Goal: Task Accomplishment & Management: Complete application form

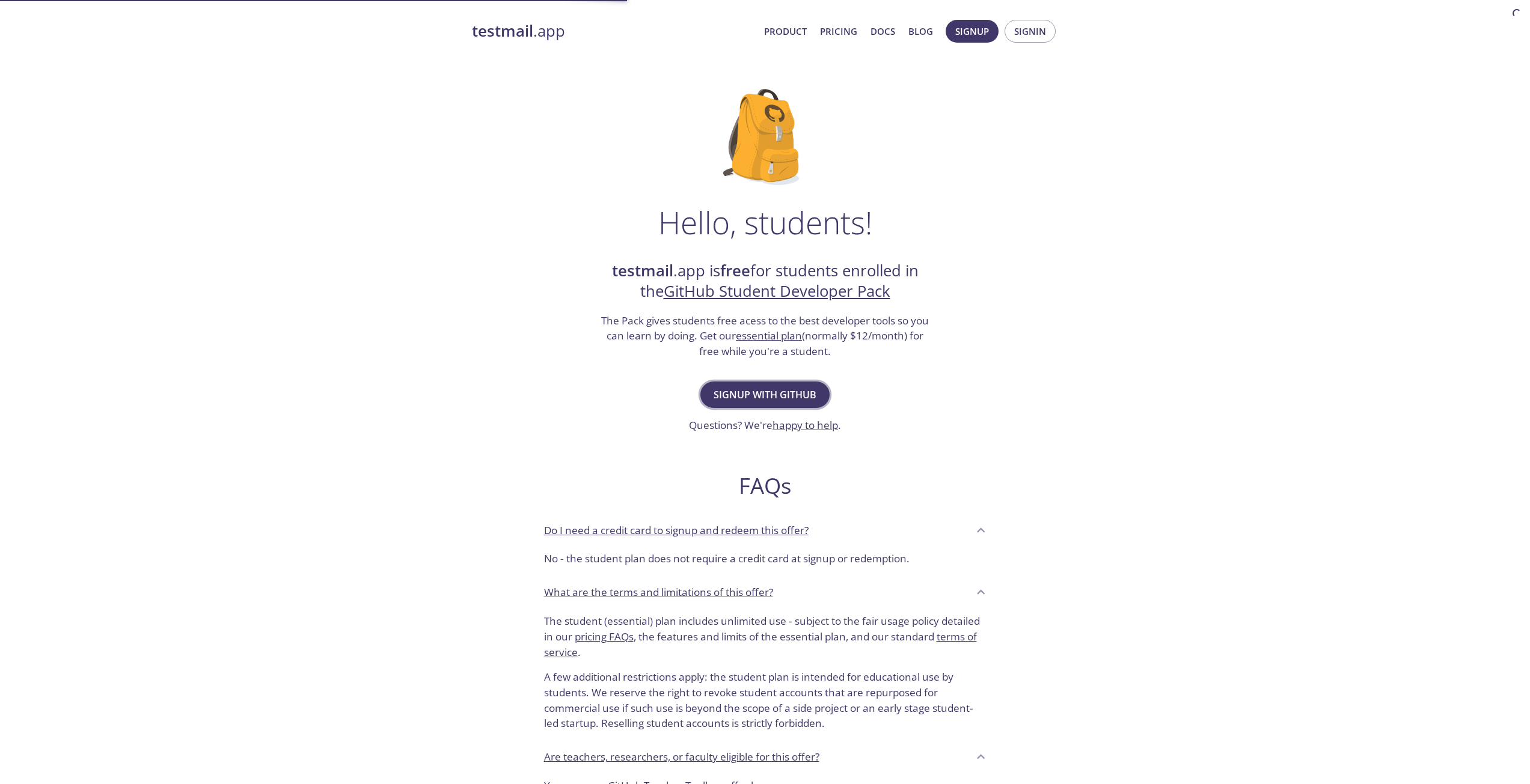
click at [764, 389] on span "Signup with GitHub" at bounding box center [765, 395] width 102 height 17
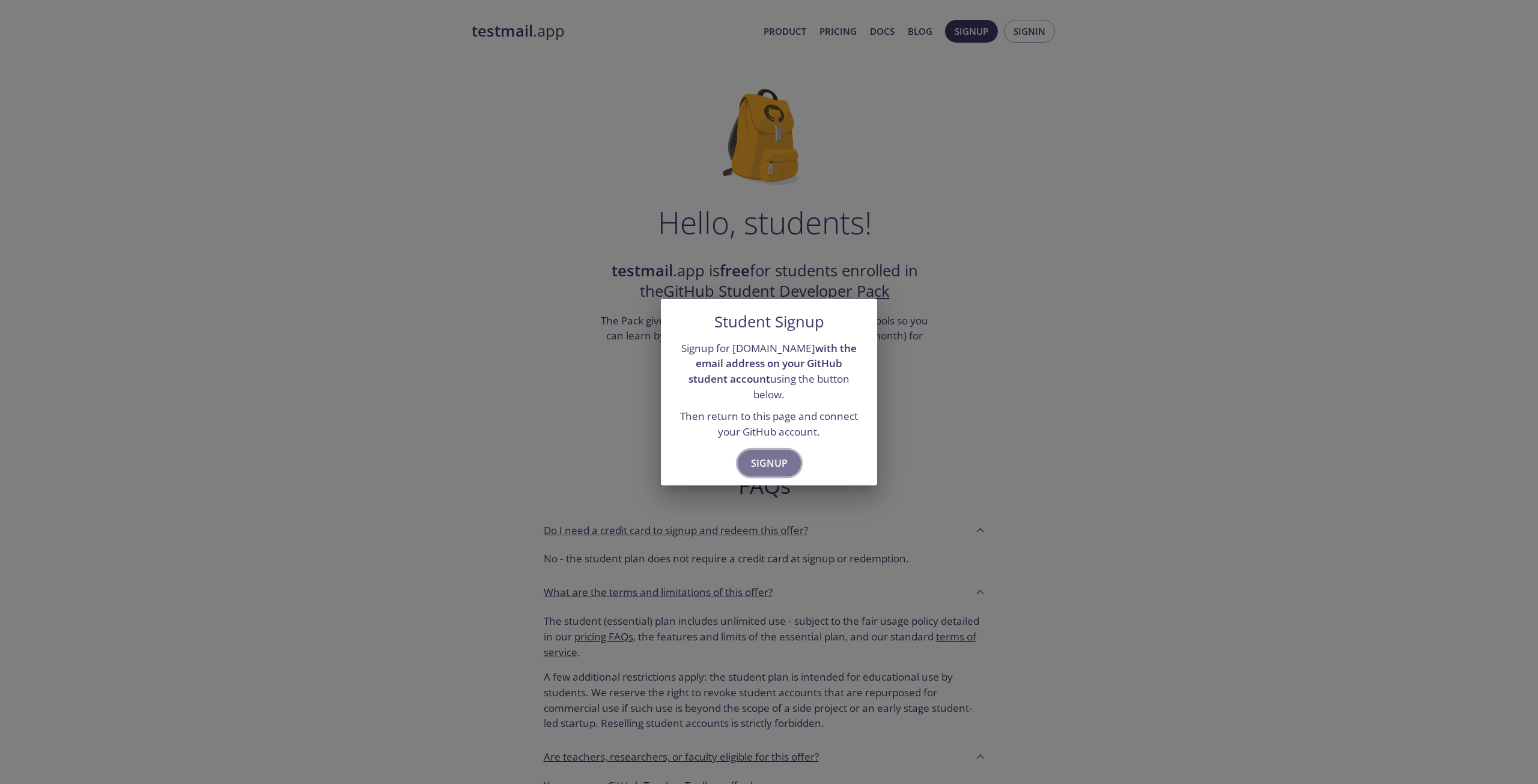
click at [765, 457] on span "Signup" at bounding box center [769, 463] width 37 height 17
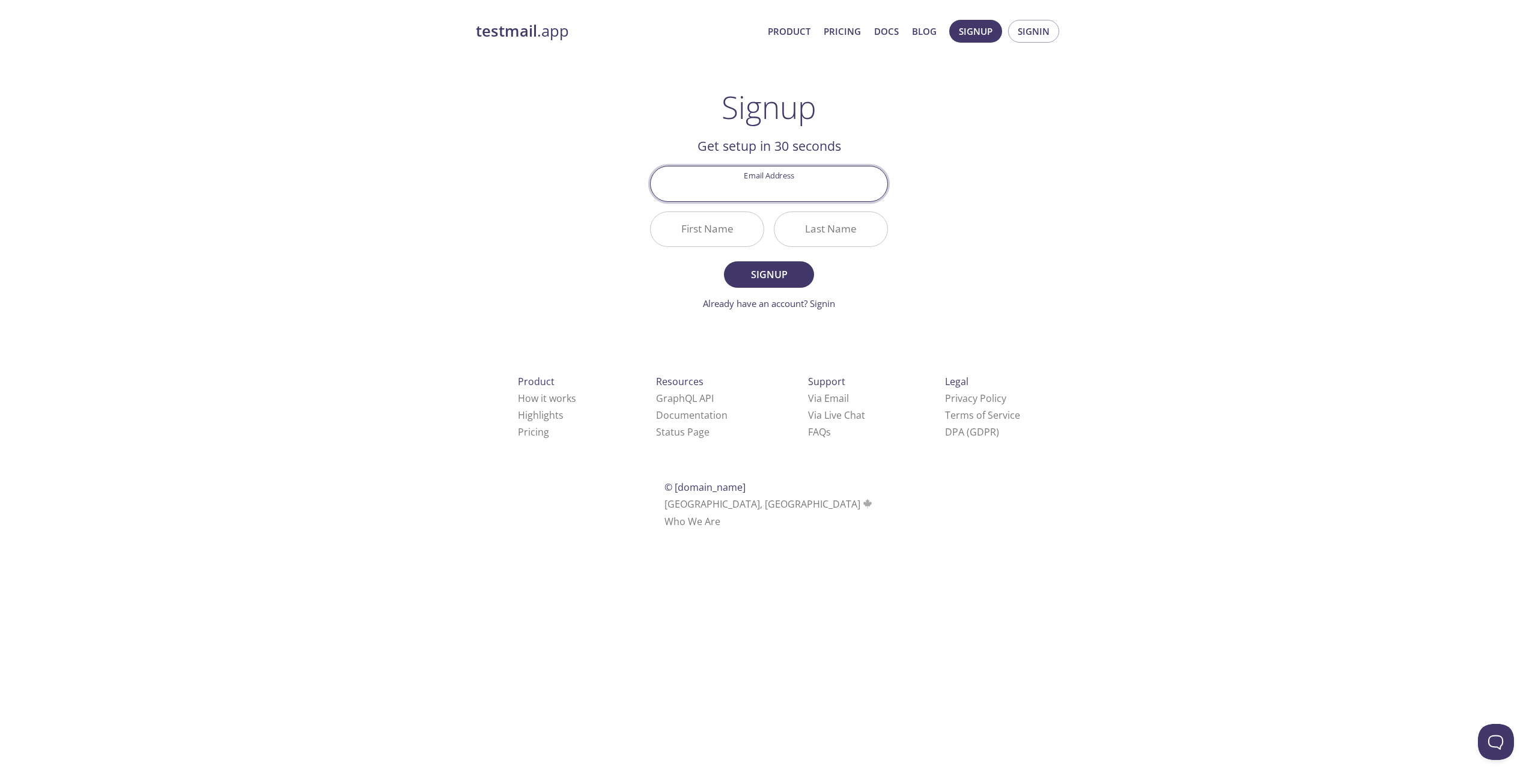
click at [783, 185] on input "Email Address" at bounding box center [769, 183] width 237 height 34
type input "[EMAIL_ADDRESS][DOMAIN_NAME]"
click at [719, 231] on input "First Name" at bounding box center [707, 229] width 113 height 34
type input "Szymon"
click at [832, 231] on input "Last Name" at bounding box center [831, 229] width 113 height 34
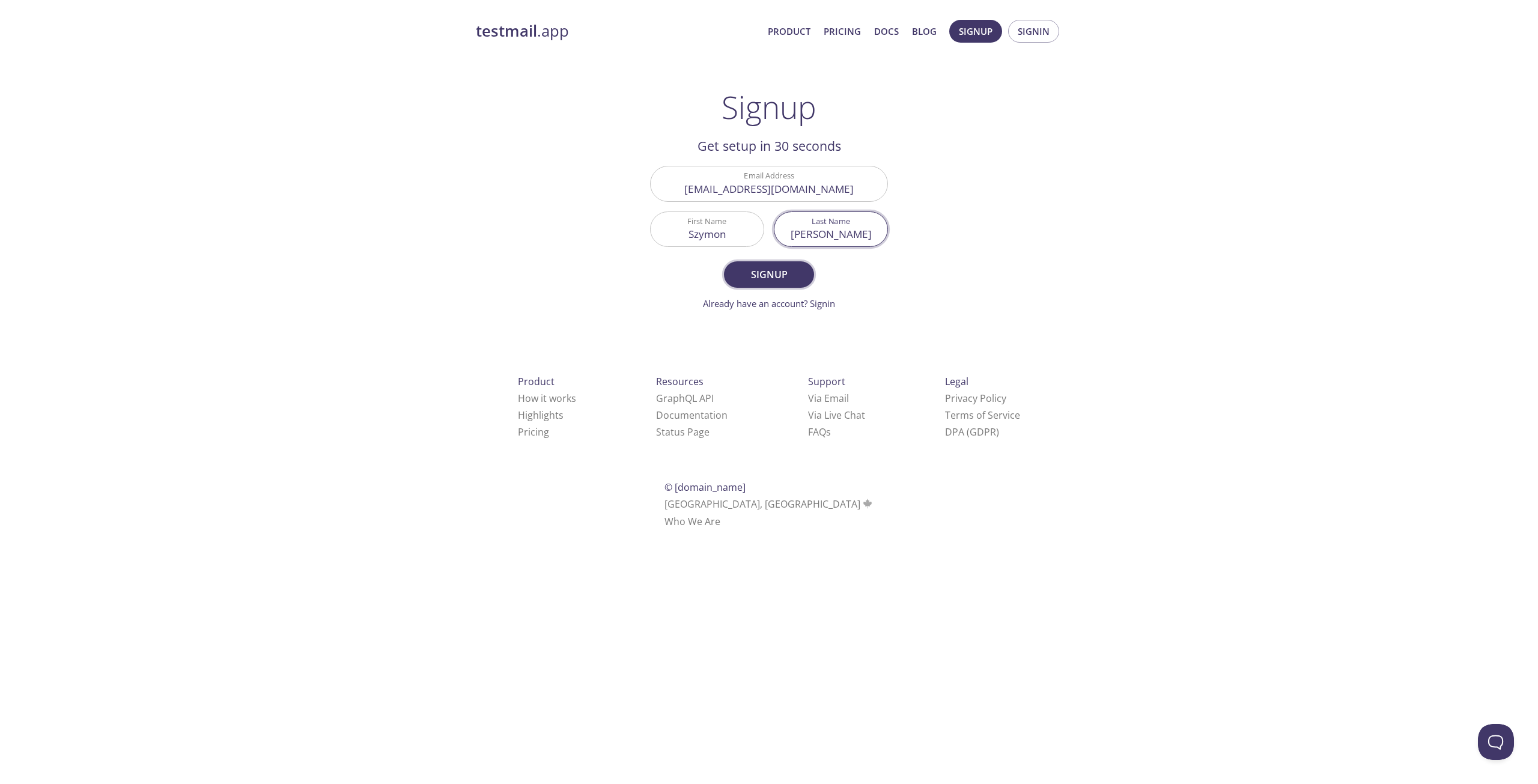
type input "[PERSON_NAME]"
click at [774, 279] on span "Signup" at bounding box center [769, 274] width 63 height 17
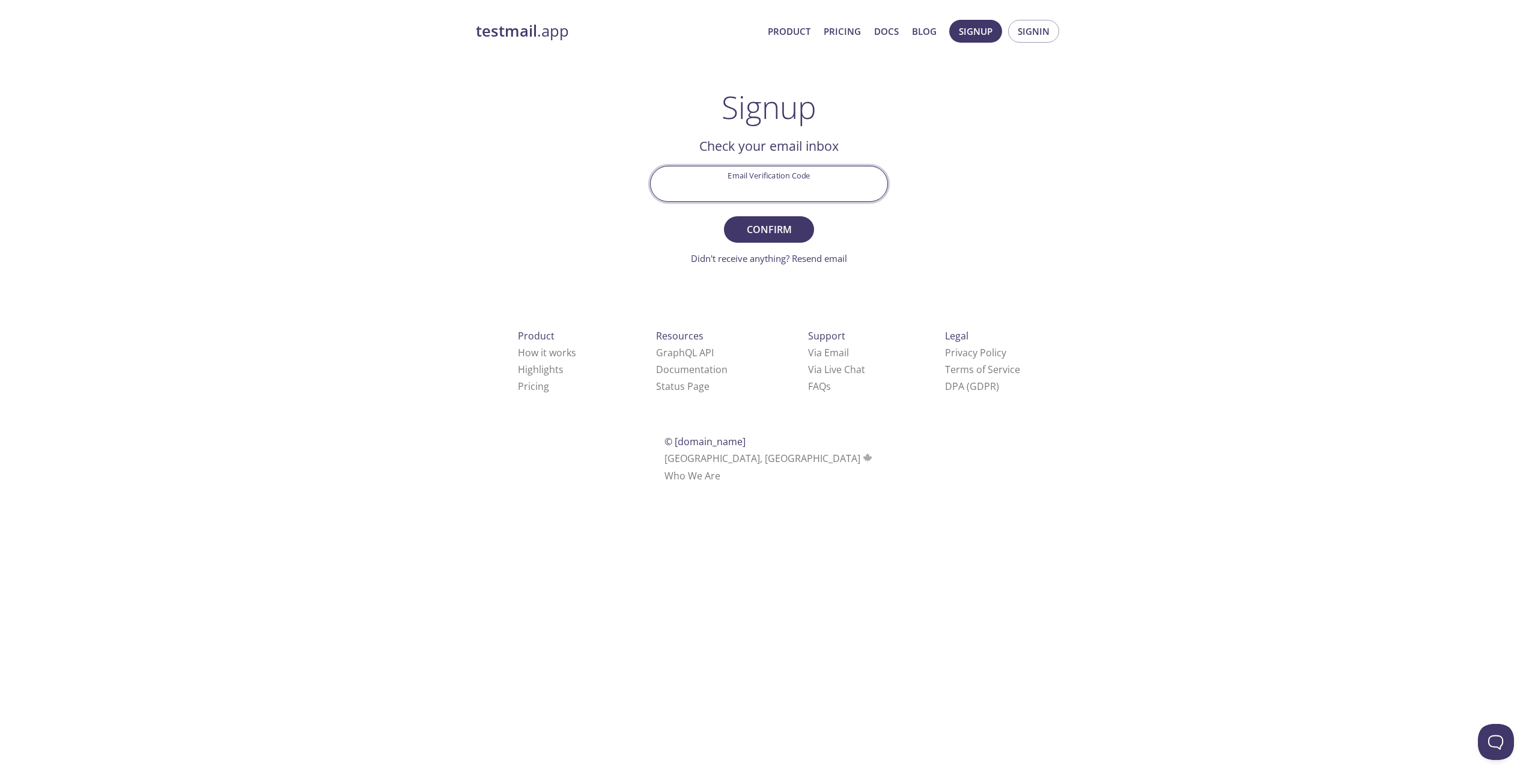
click at [787, 178] on input "Email Verification Code" at bounding box center [769, 183] width 237 height 34
click at [977, 100] on div "testmail .app Product Pricing Docs Blog Signup Signin Signup Get setup in 30 se…" at bounding box center [769, 265] width 615 height 506
click at [801, 190] on input "Email Verification Code" at bounding box center [769, 183] width 237 height 34
type input "SX4CXL1"
click at [783, 221] on span "Confirm" at bounding box center [769, 229] width 63 height 17
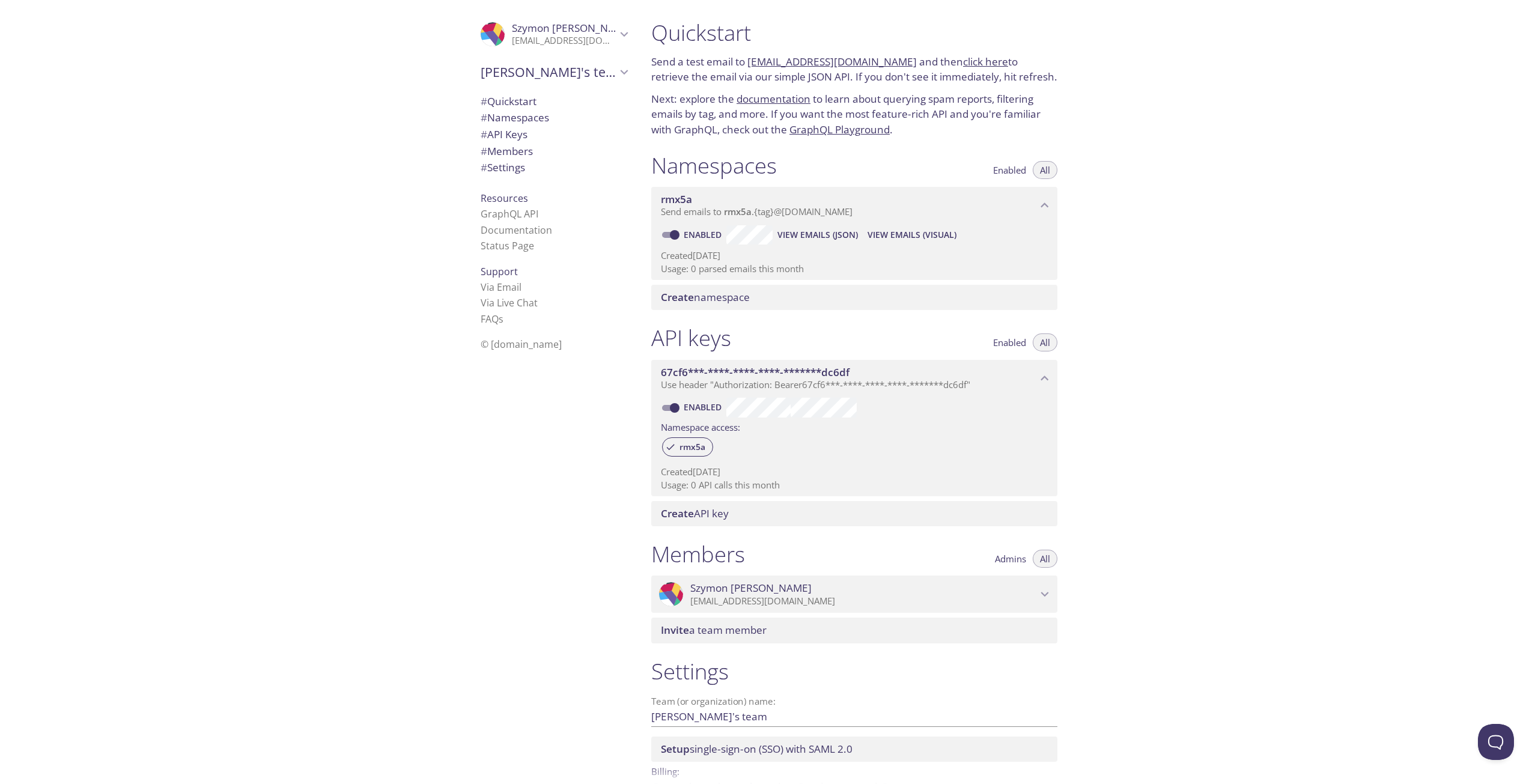
click at [549, 30] on span "[PERSON_NAME]" at bounding box center [573, 27] width 121 height 14
click at [538, 71] on span "User Settings" at bounding box center [553, 67] width 146 height 16
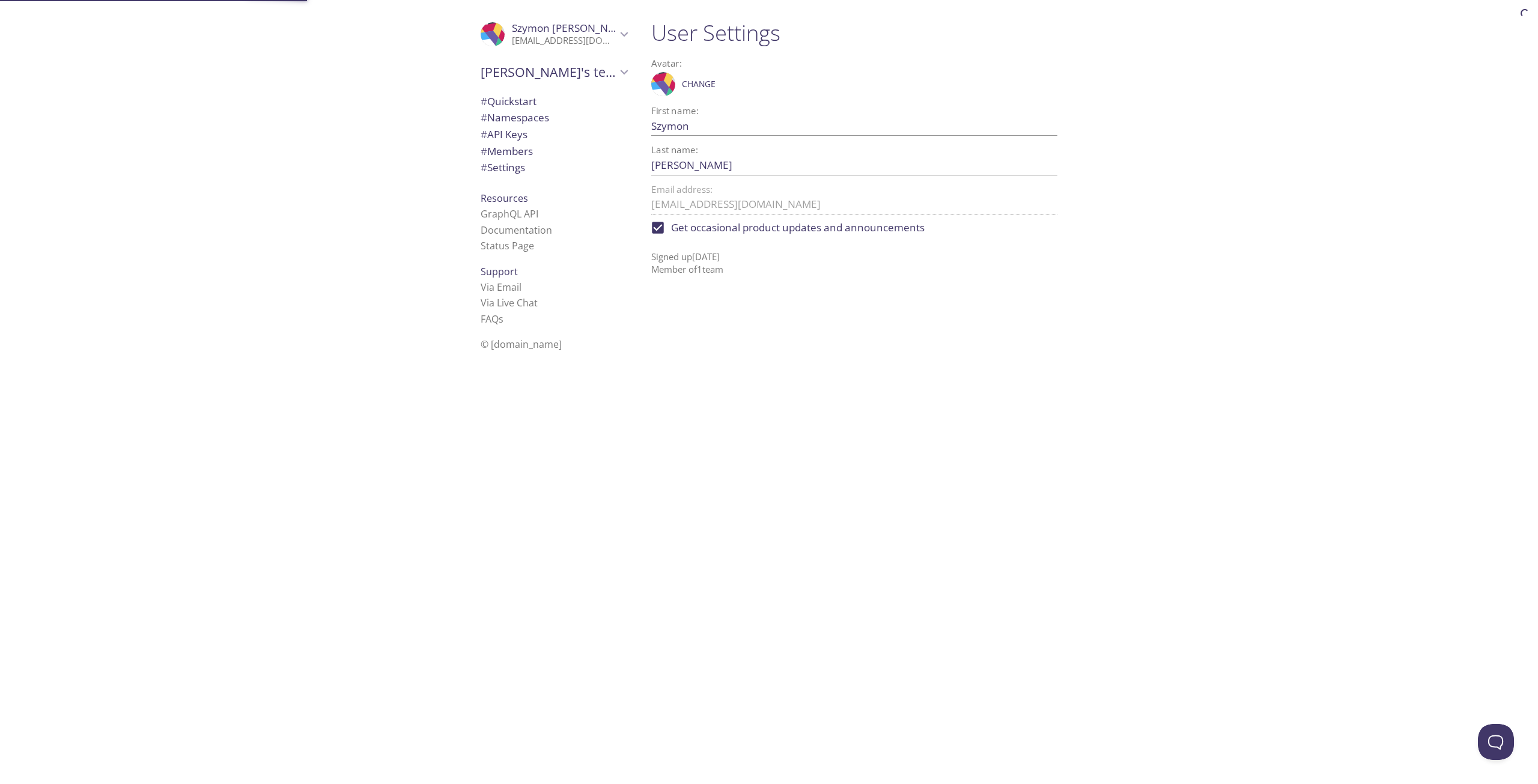
click at [537, 97] on span "# Quickstart" at bounding box center [553, 102] width 146 height 16
